Goal: Understand process/instructions: Learn how to perform a task or action

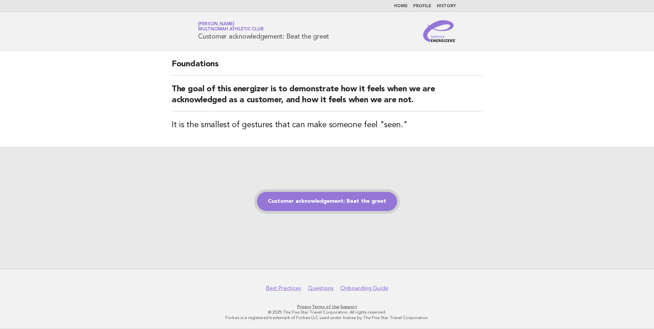
click at [332, 203] on link "Customer acknowledgement: Beat the greet" at bounding box center [327, 201] width 140 height 19
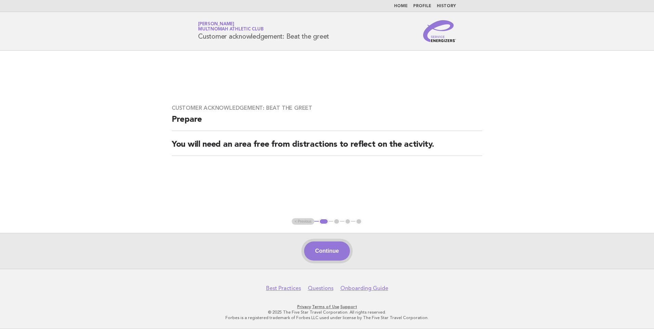
click at [332, 247] on button "Continue" at bounding box center [327, 251] width 46 height 19
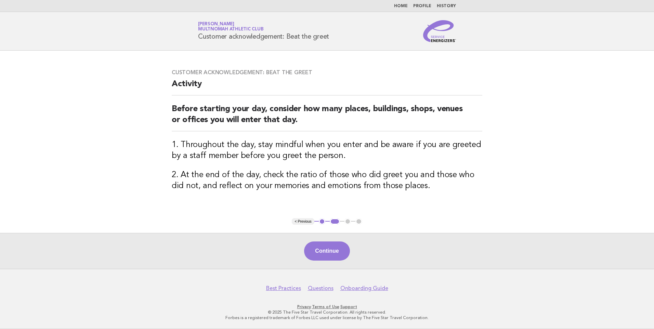
click at [334, 250] on button "Continue" at bounding box center [327, 251] width 46 height 19
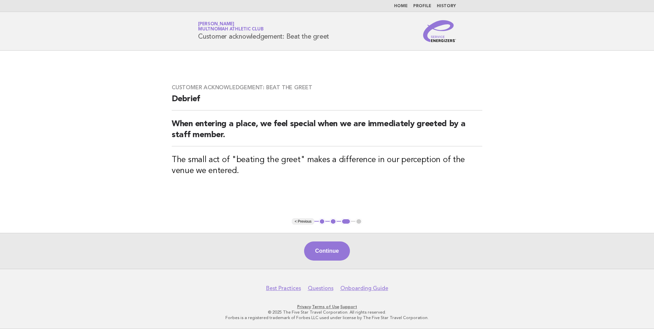
click at [334, 251] on button "Continue" at bounding box center [327, 251] width 46 height 19
